Goal: Find contact information: Find contact information

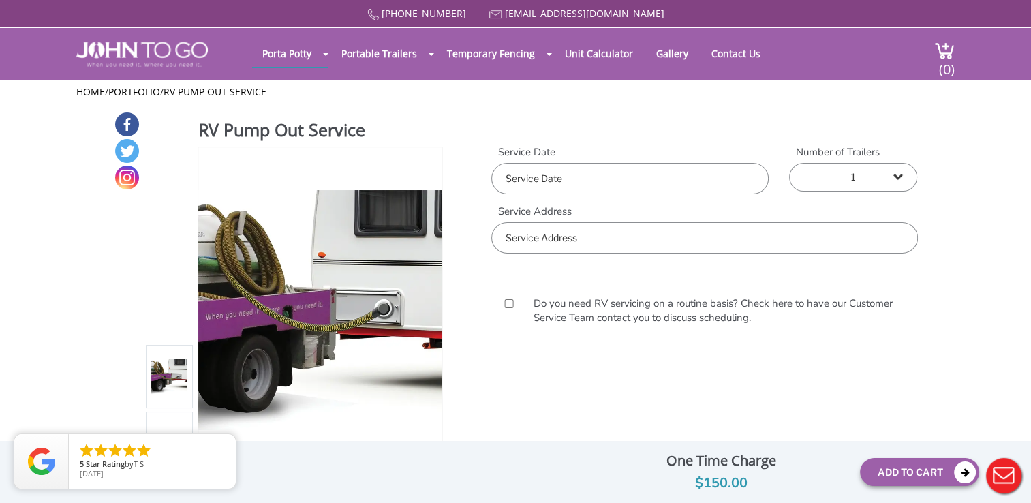
click at [389, 50] on div at bounding box center [515, 251] width 1031 height 503
click at [717, 53] on link "Contact Us" at bounding box center [736, 53] width 70 height 27
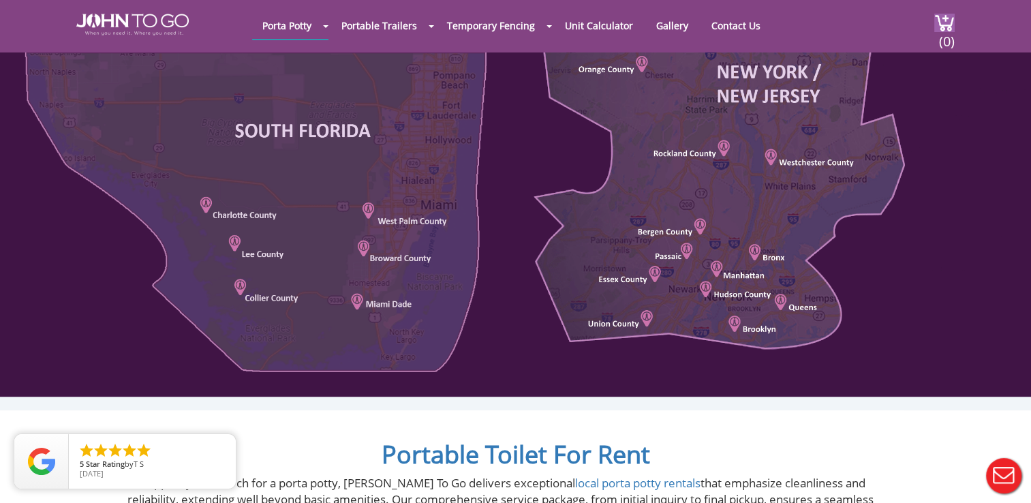
scroll to position [736, 0]
